Goal: Use online tool/utility

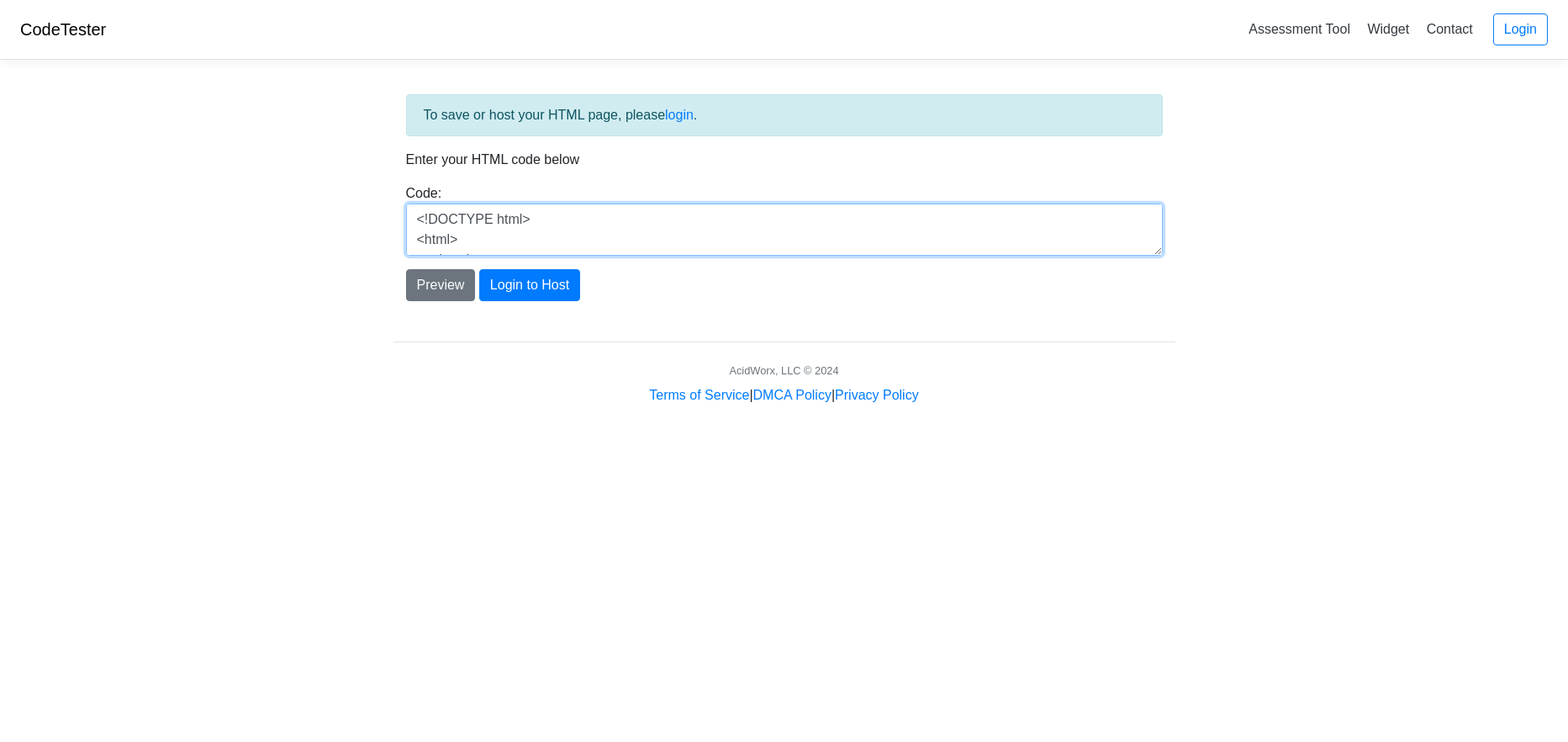
click at [599, 226] on textarea "<!DOCTYPE html> <html> <head> <title>Test</title> </head> <body> <h1>Hello, wor…" at bounding box center [784, 229] width 757 height 52
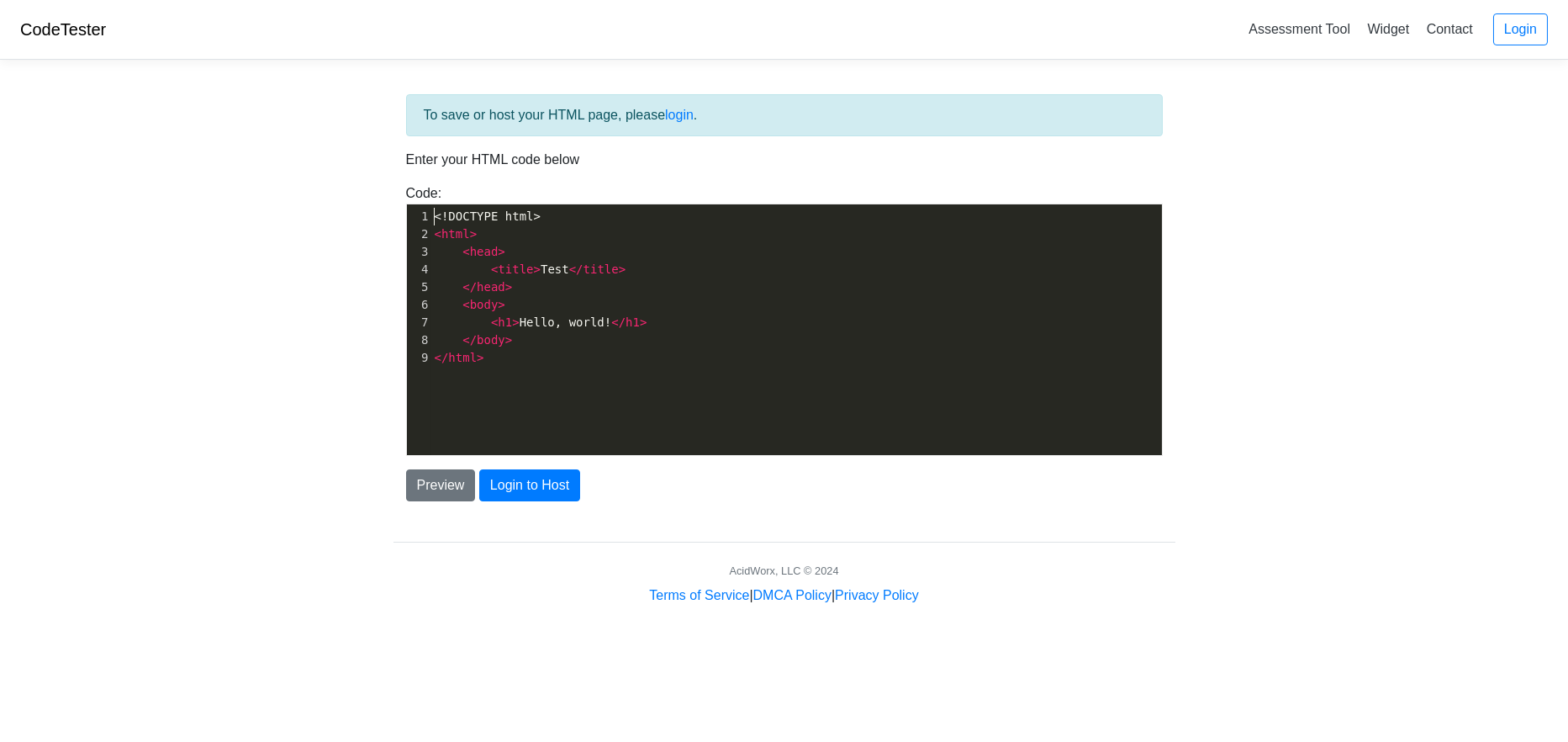
scroll to position [1, 0]
click at [571, 418] on div "xxxxxxxxxx 1 <!DOCTYPE html> 2 < html > 3 < head > 4 < title > Test </ title > …" at bounding box center [797, 341] width 780 height 275
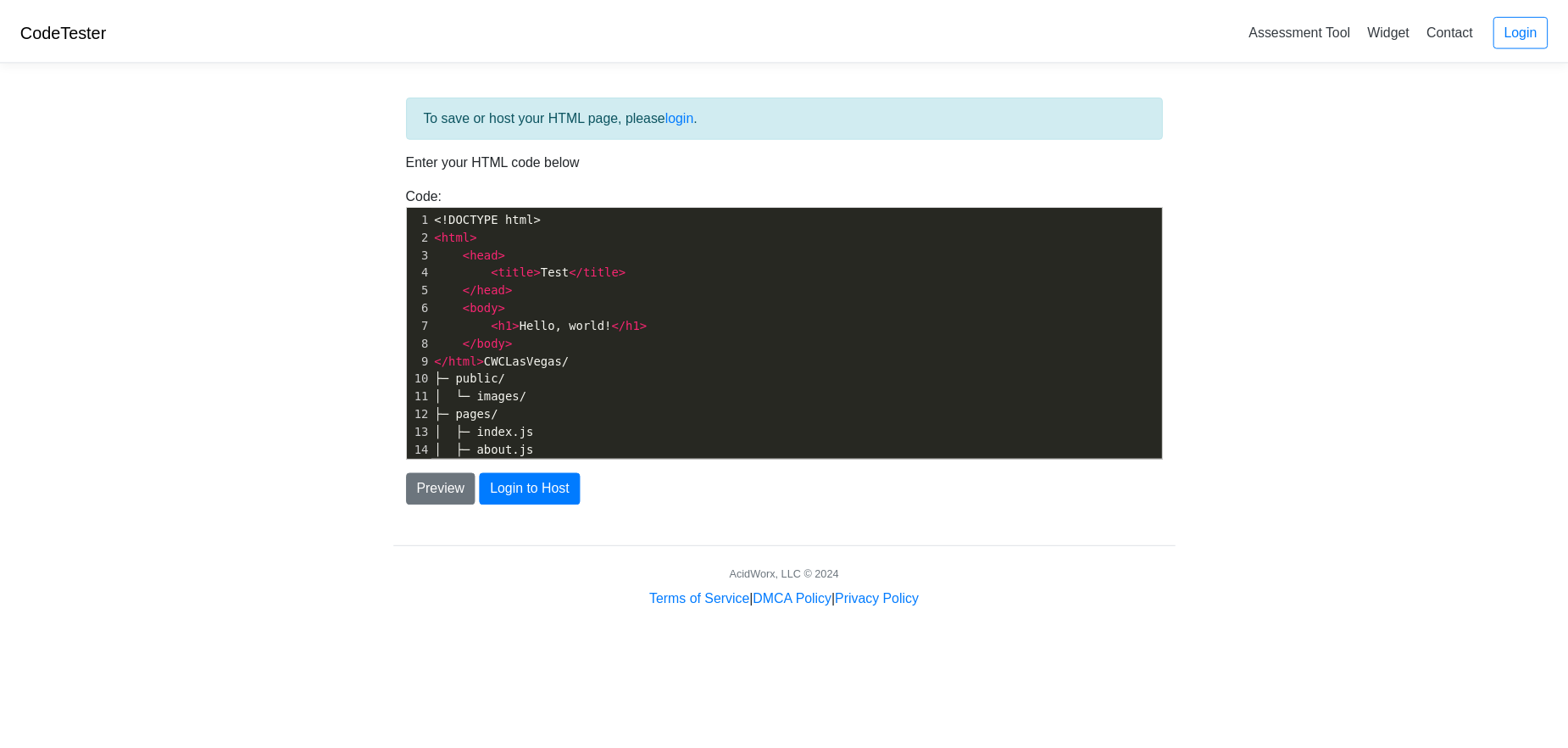
scroll to position [277, 0]
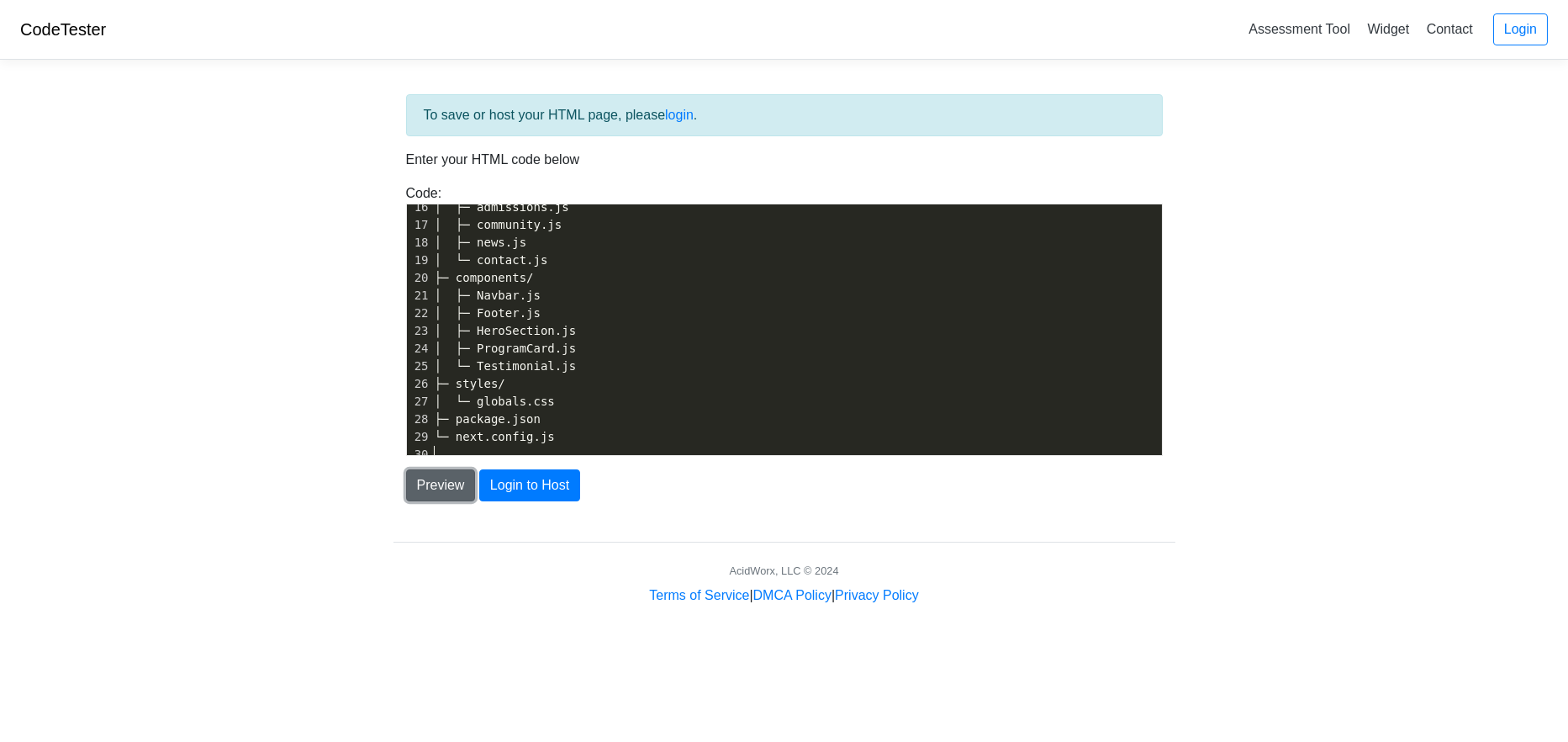
click at [437, 485] on button "Preview" at bounding box center [440, 485] width 70 height 32
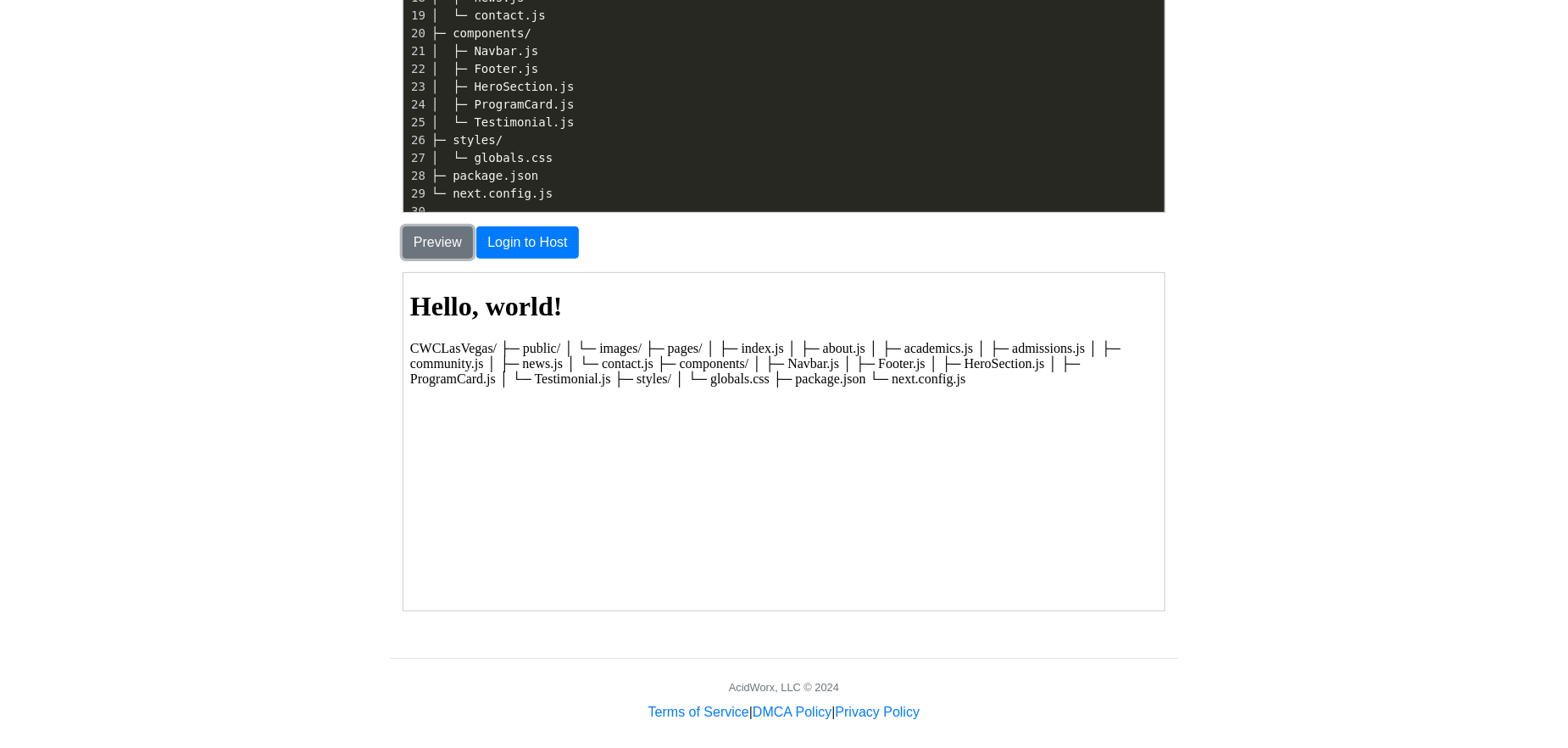
scroll to position [260, 0]
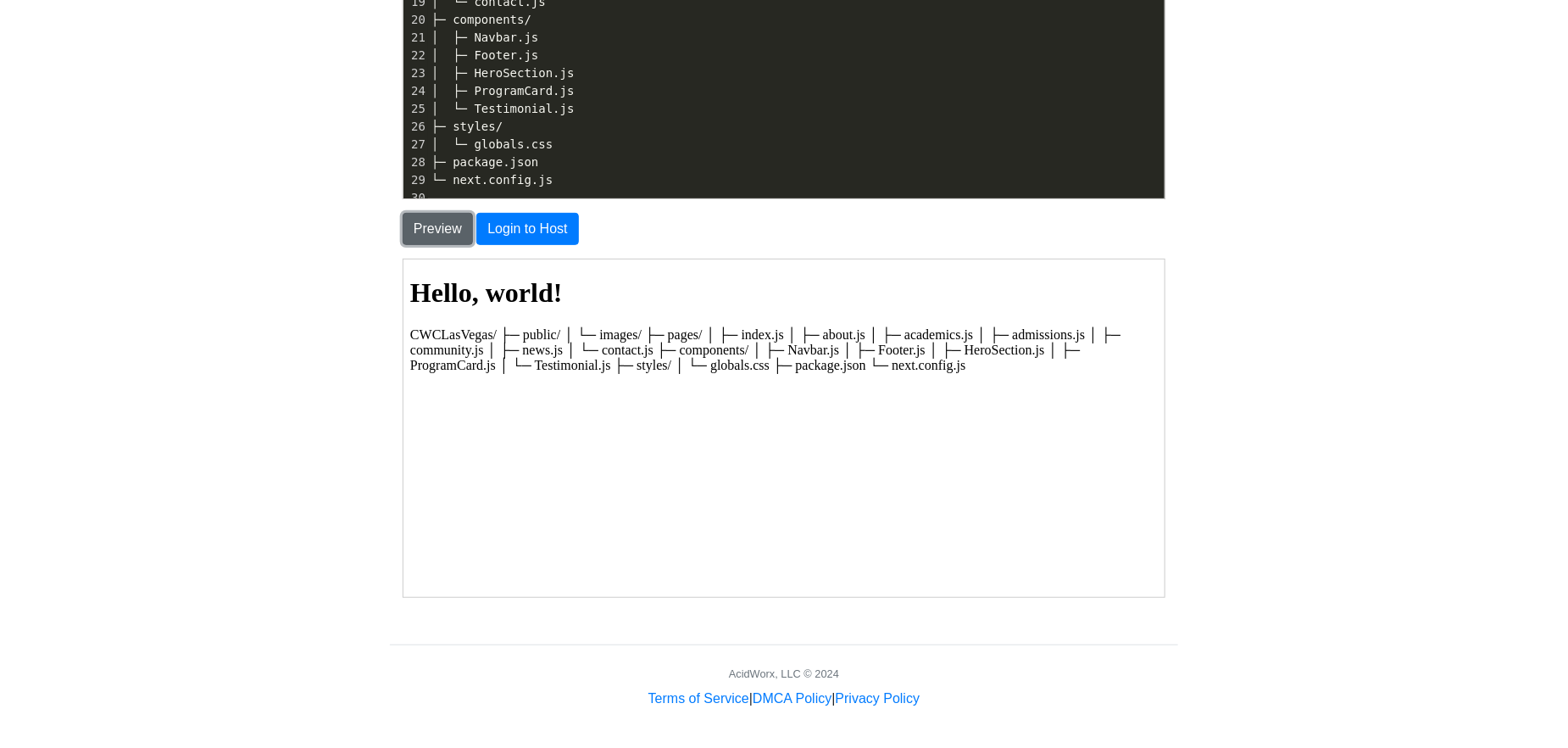
drag, startPoint x: 437, startPoint y: 225, endPoint x: 421, endPoint y: 225, distance: 16.0
click at [434, 225] on button "Preview" at bounding box center [438, 229] width 70 height 32
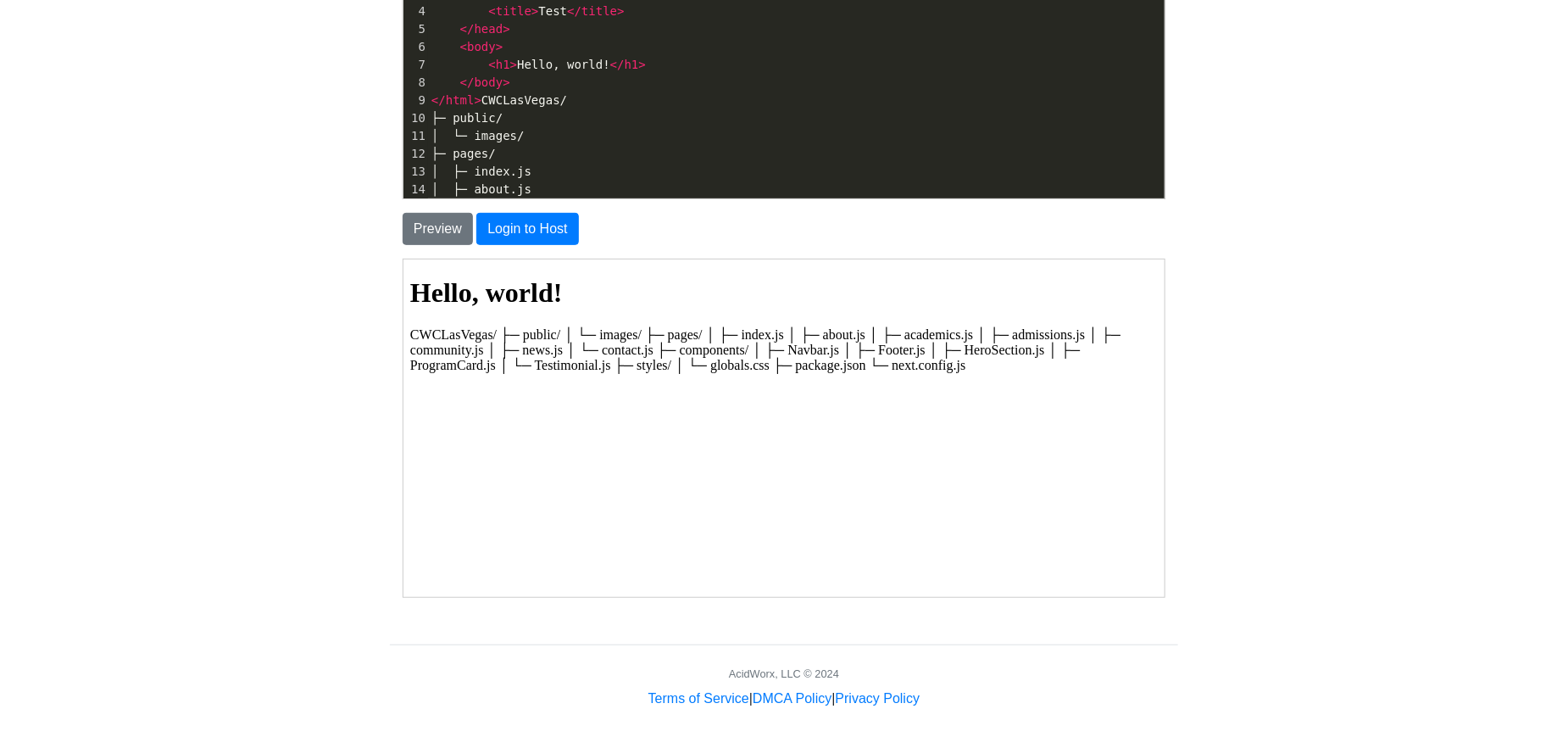
click at [522, 168] on span "│ ├─ index.js" at bounding box center [481, 171] width 100 height 14
type textarea "<!DOCTYPE html> <html> <head> <title>Test</title> </head> <body> <h1>Hello, wor…"
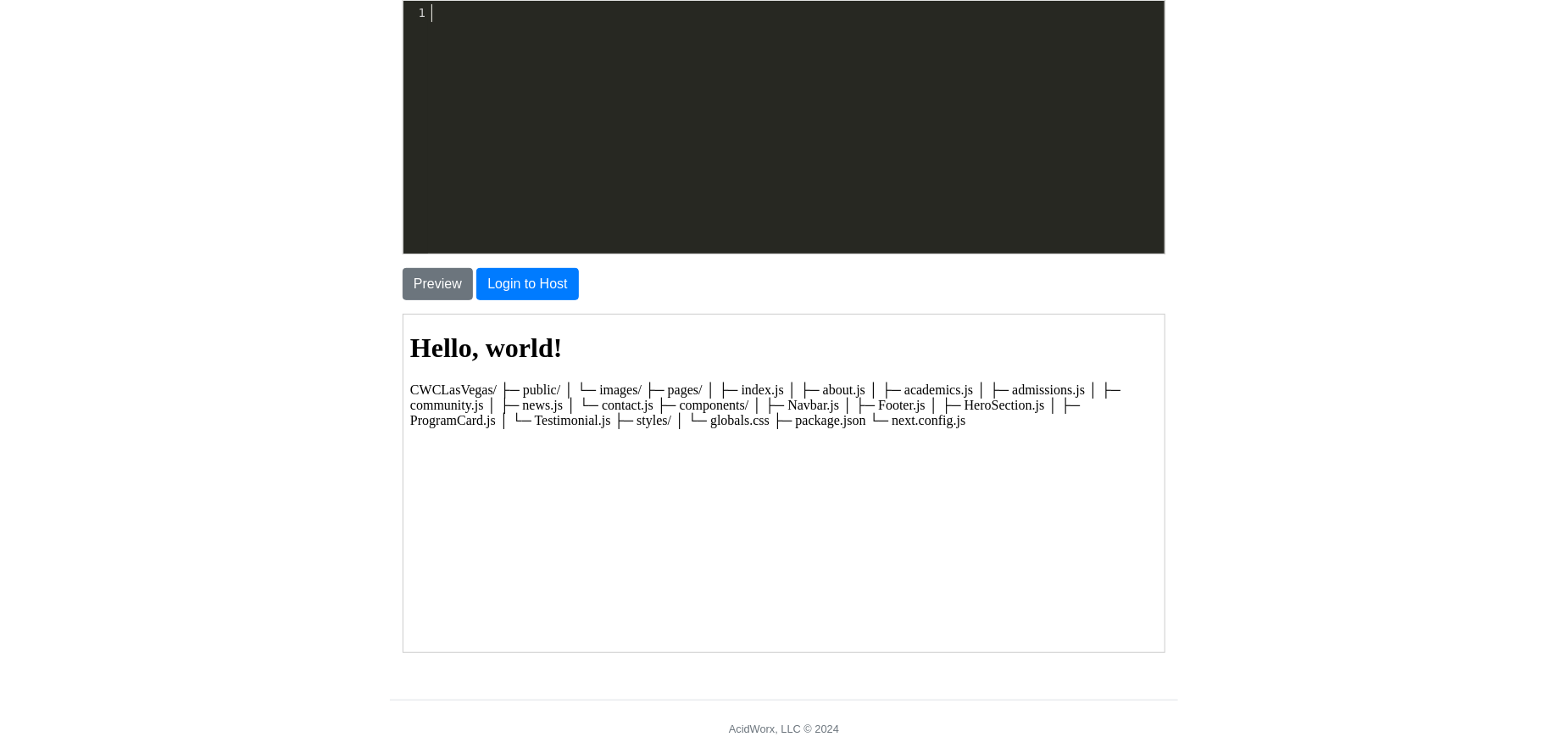
scroll to position [0, 0]
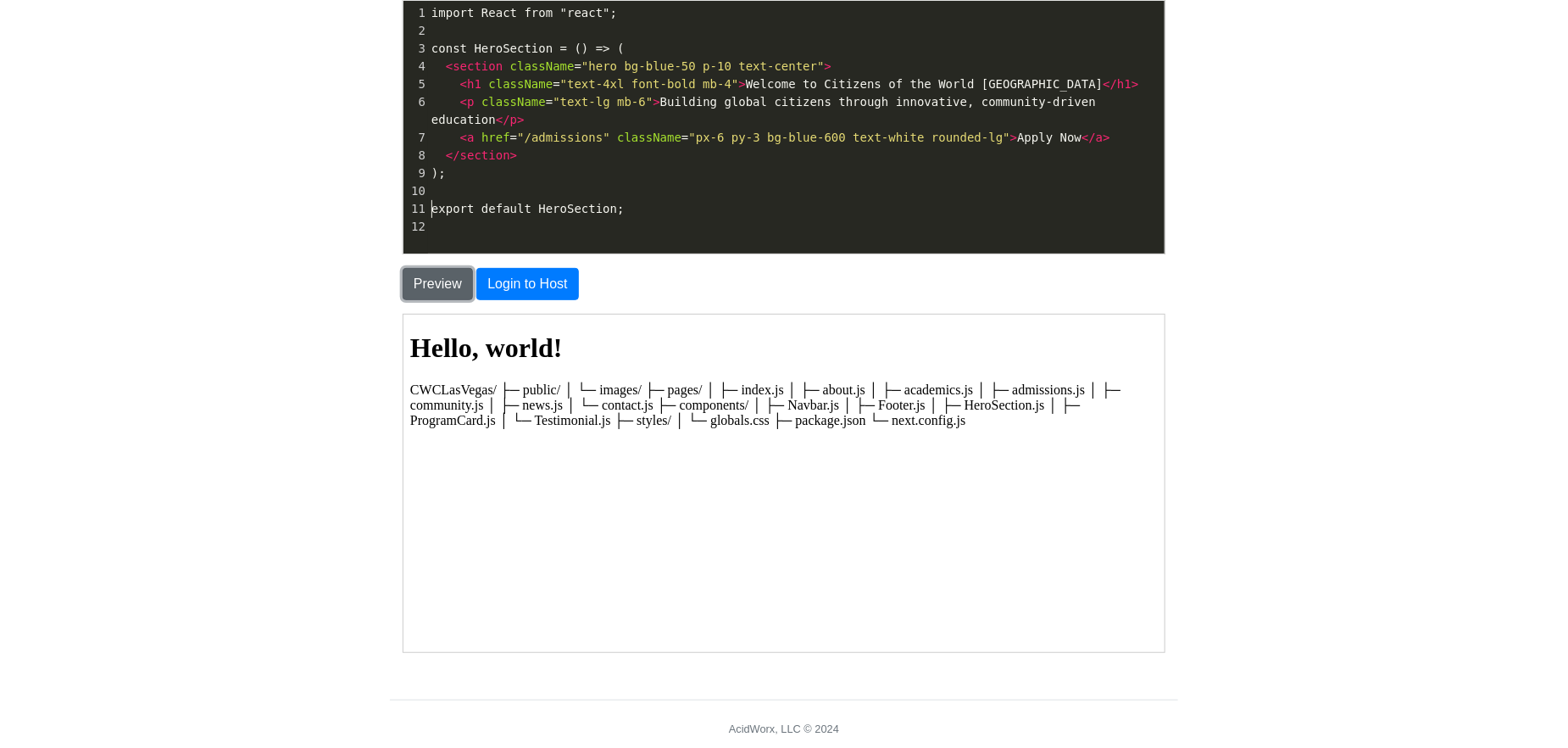
click at [414, 279] on button "Preview" at bounding box center [438, 283] width 70 height 32
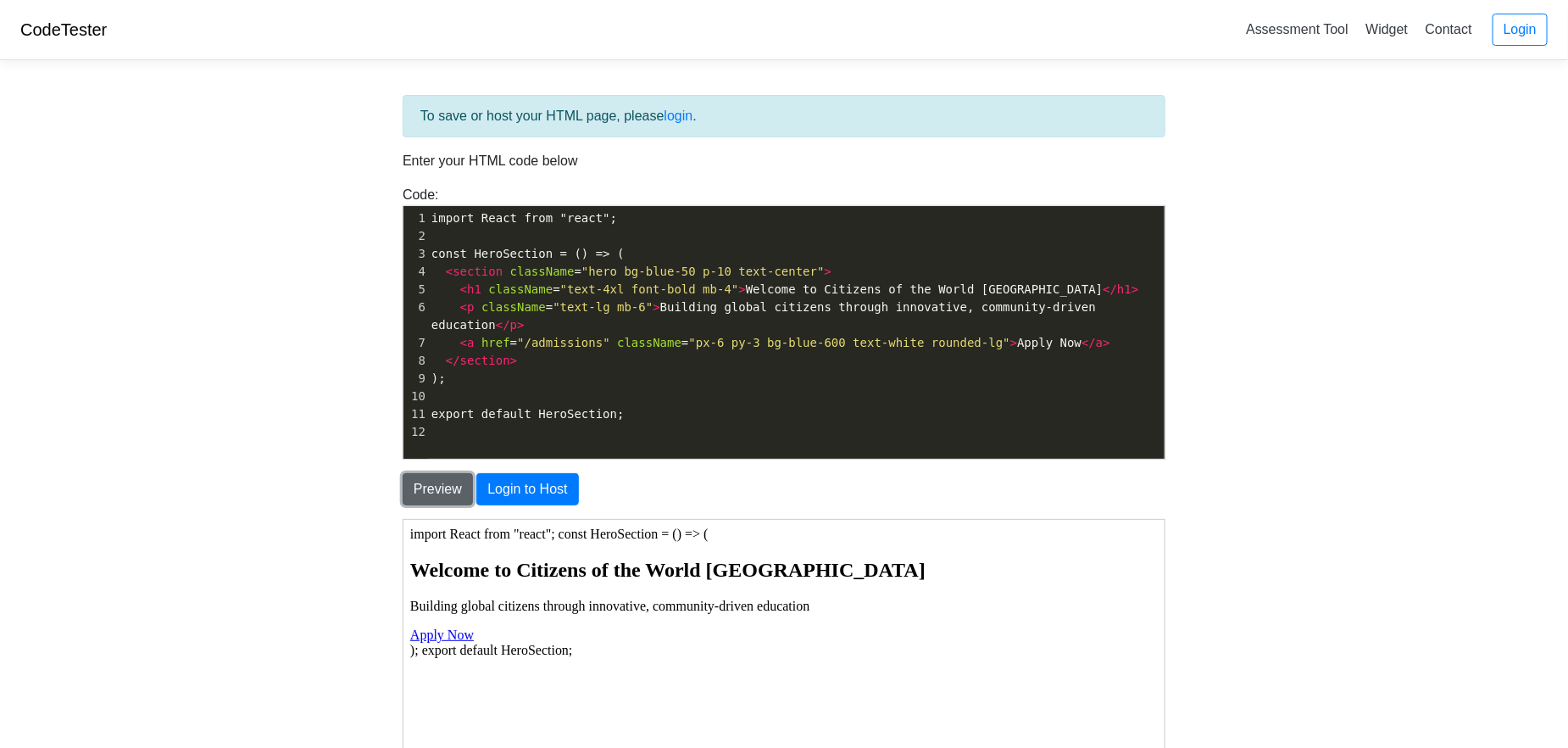
click at [452, 485] on button "Preview" at bounding box center [438, 489] width 70 height 32
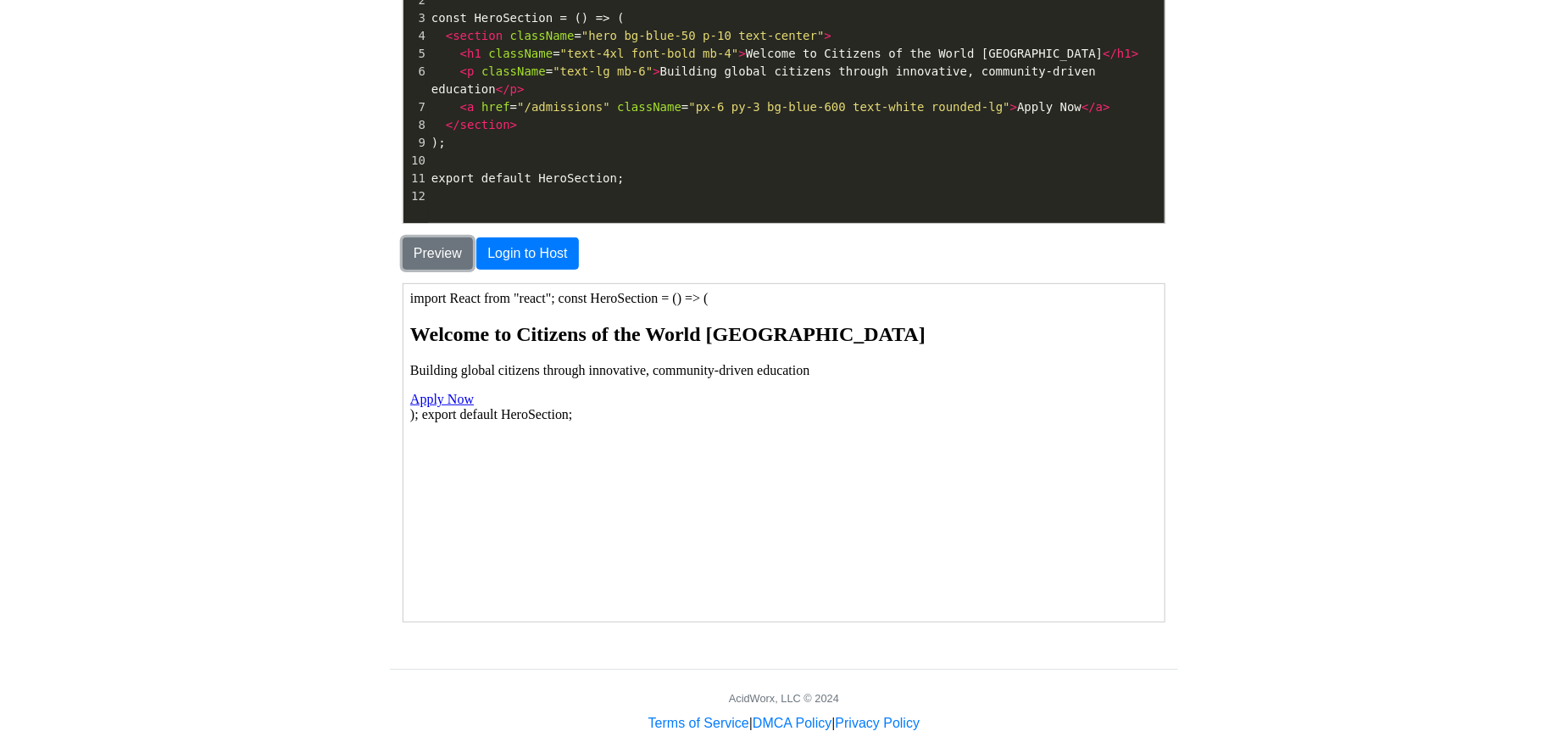
scroll to position [254, 0]
